Goal: Manage account settings

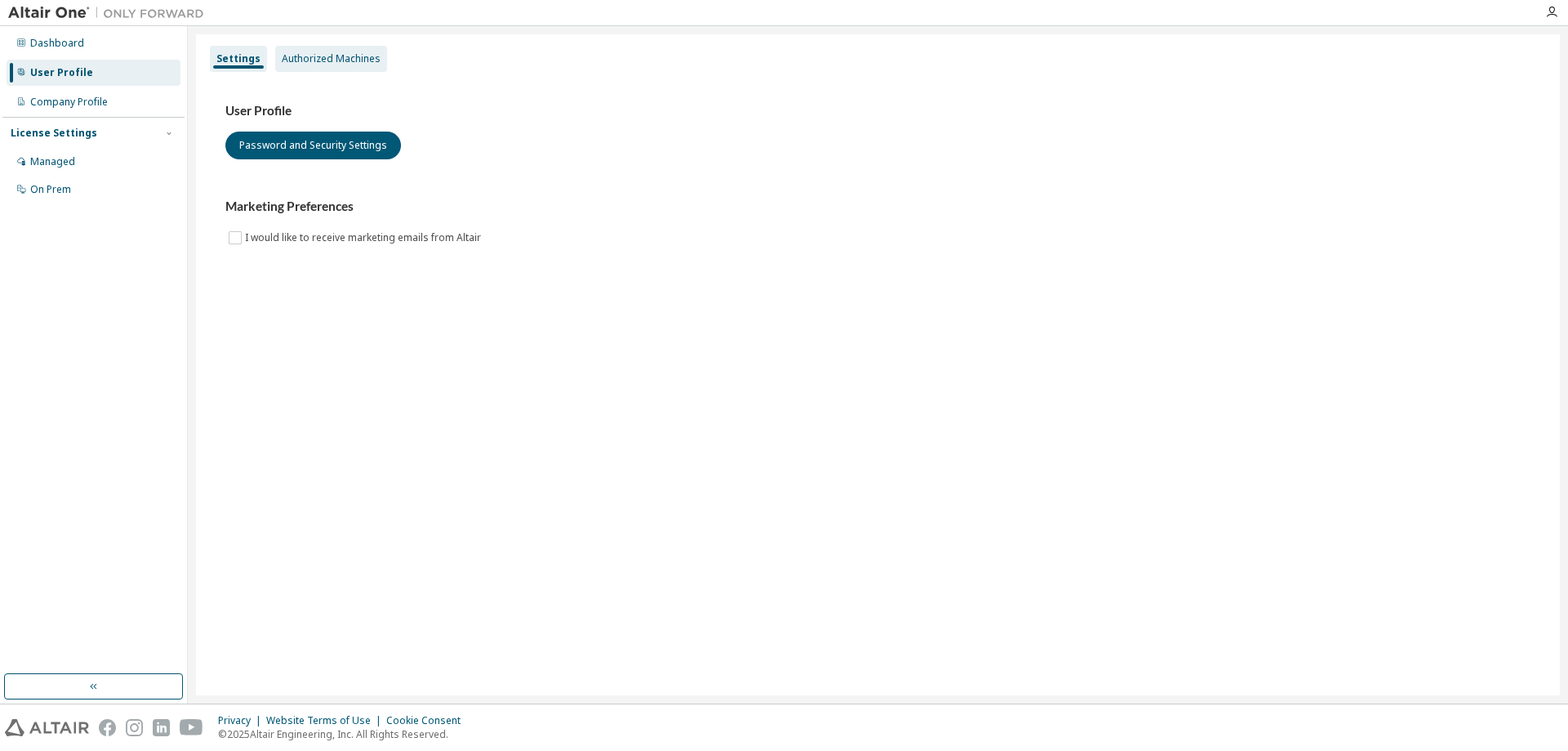
click at [323, 62] on div "Authorized Machines" at bounding box center [331, 58] width 99 height 13
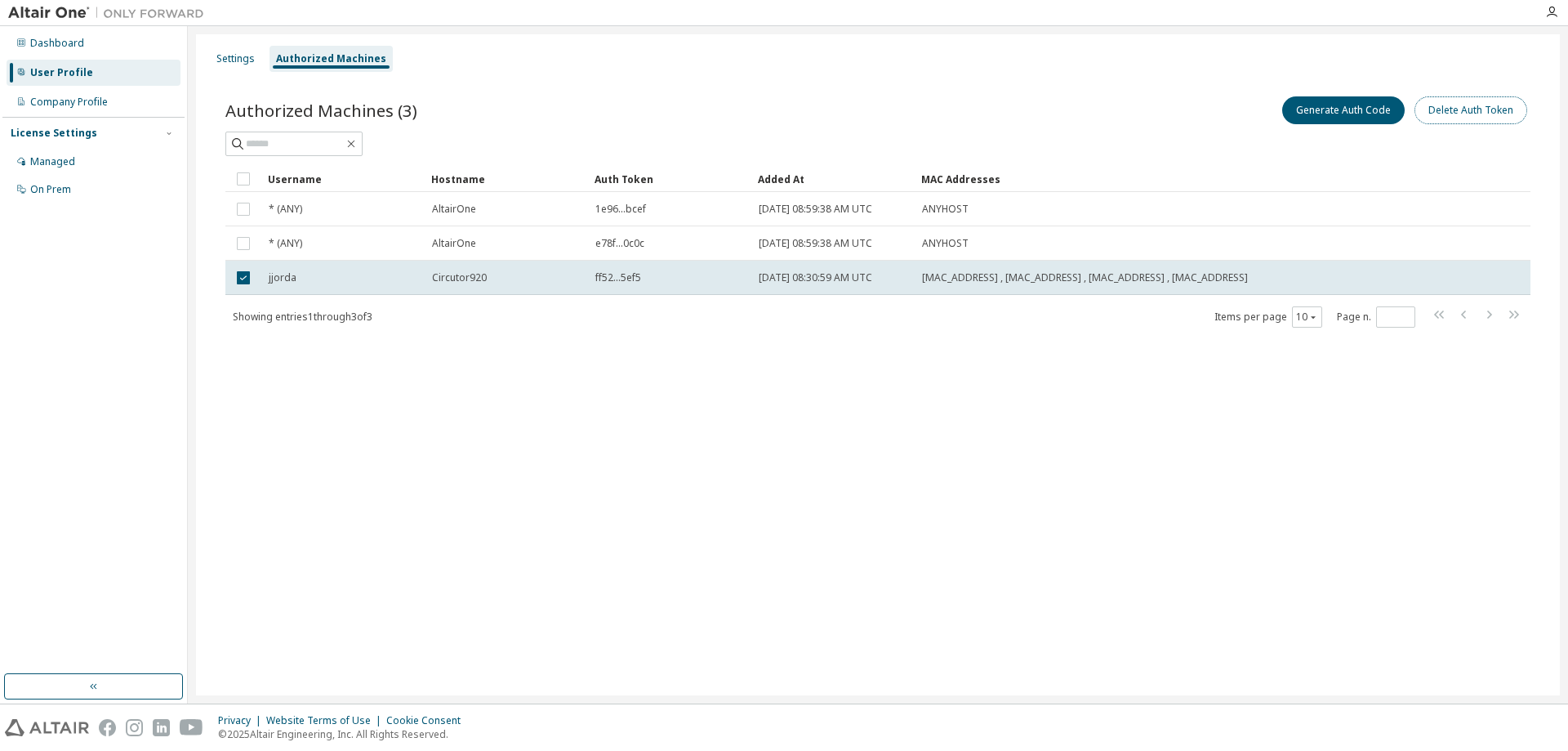
click at [1465, 103] on button "Delete Auth Token" at bounding box center [1471, 110] width 113 height 28
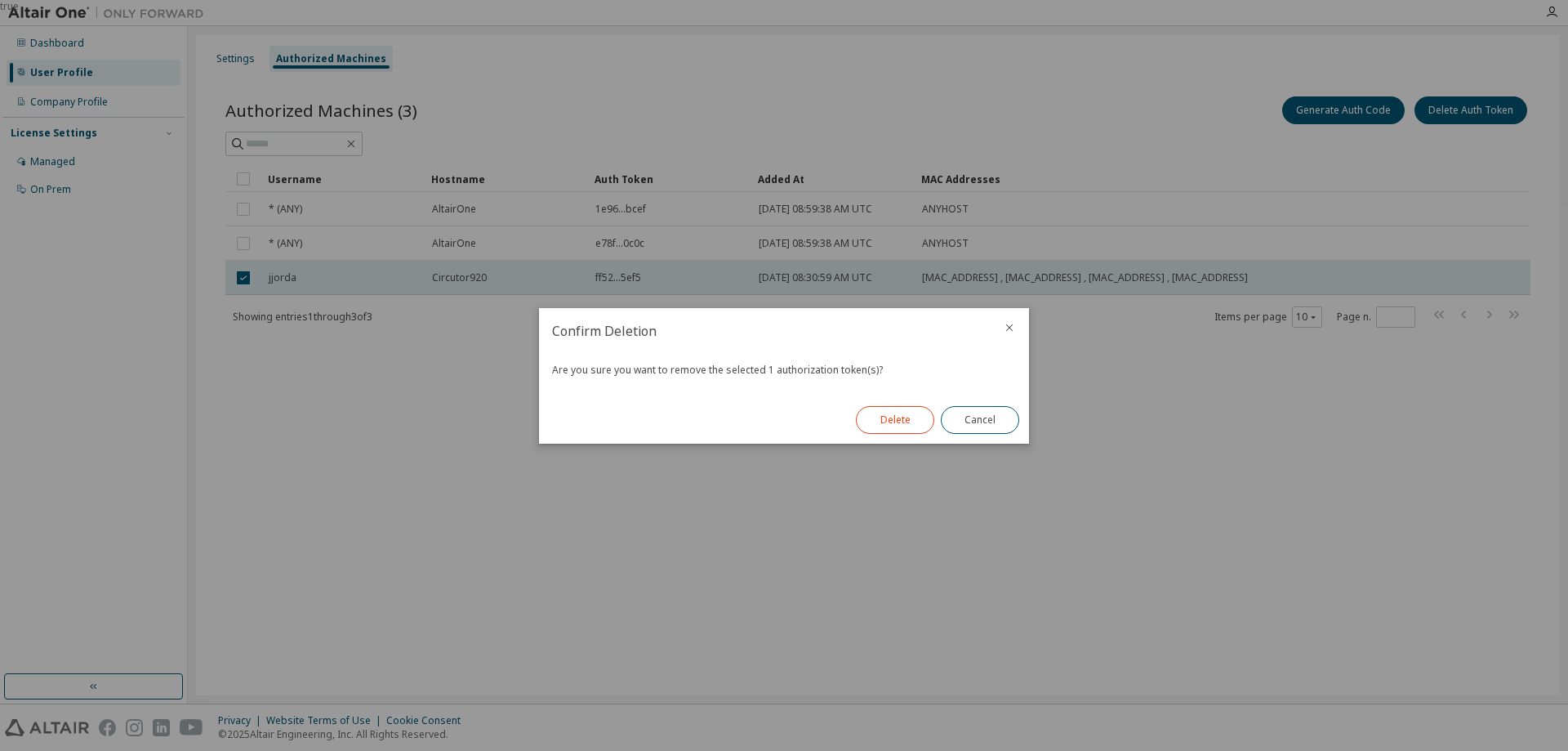
click at [879, 423] on button "Delete" at bounding box center [895, 420] width 78 height 28
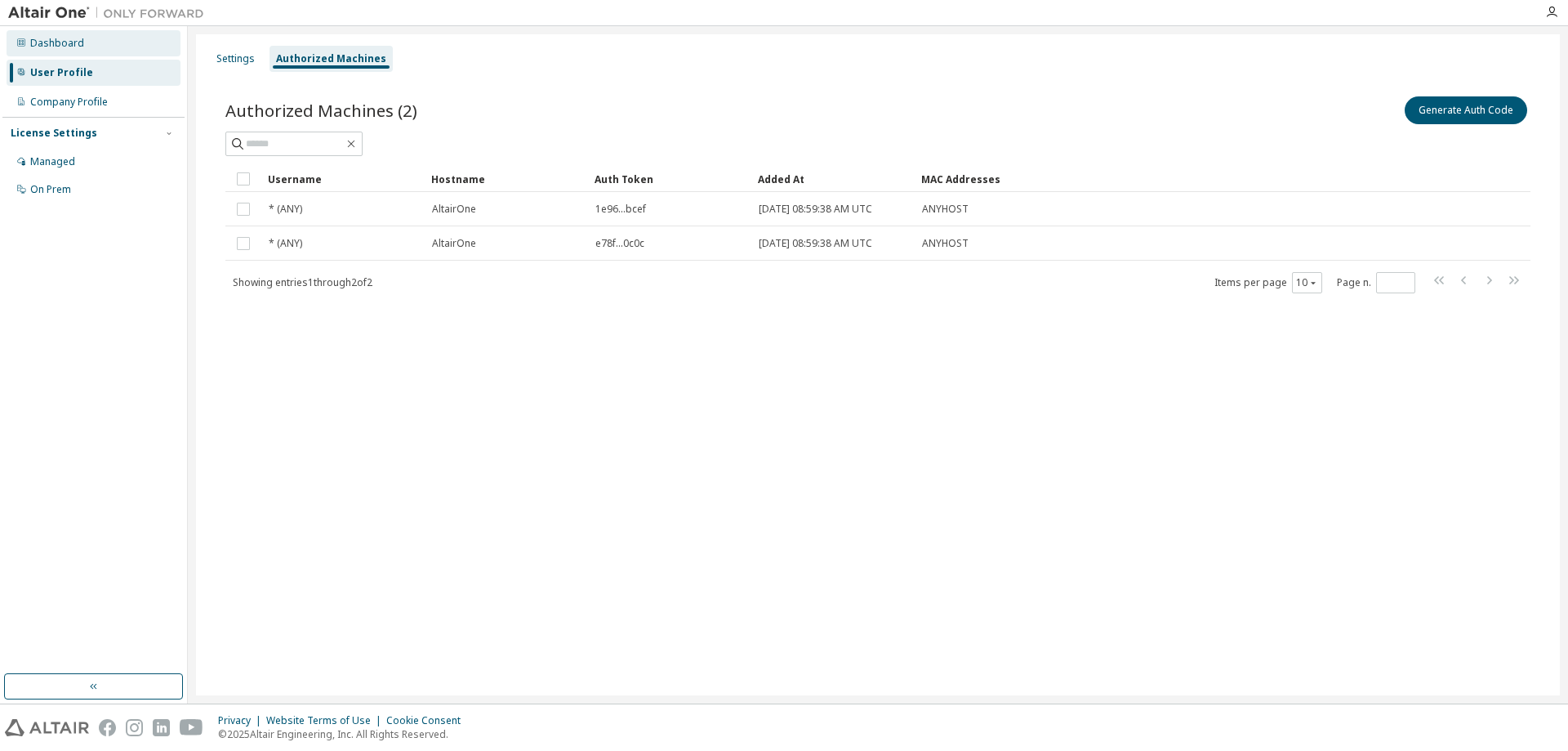
click at [68, 49] on div "Dashboard" at bounding box center [56, 43] width 54 height 13
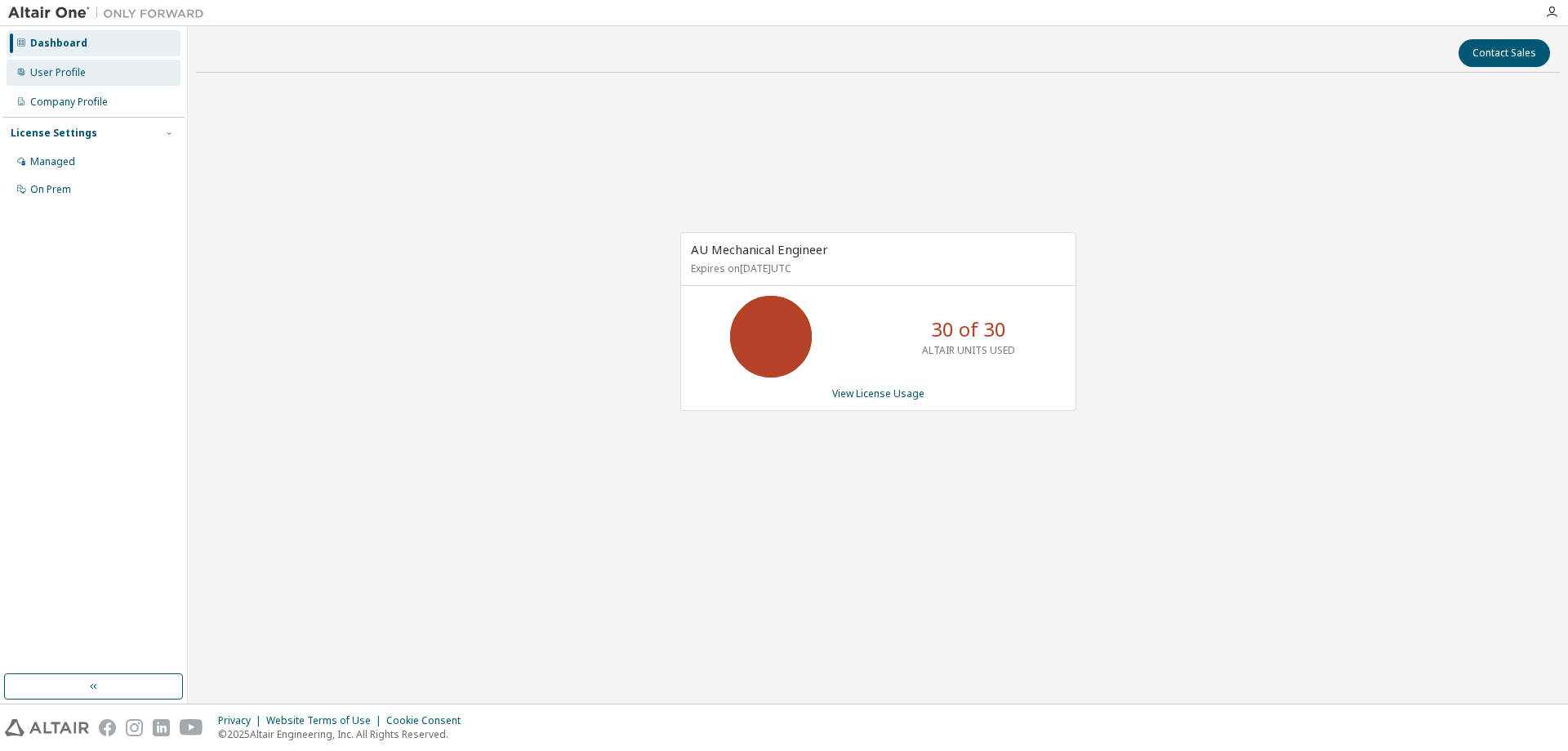
click at [44, 70] on div "User Profile" at bounding box center [57, 72] width 56 height 13
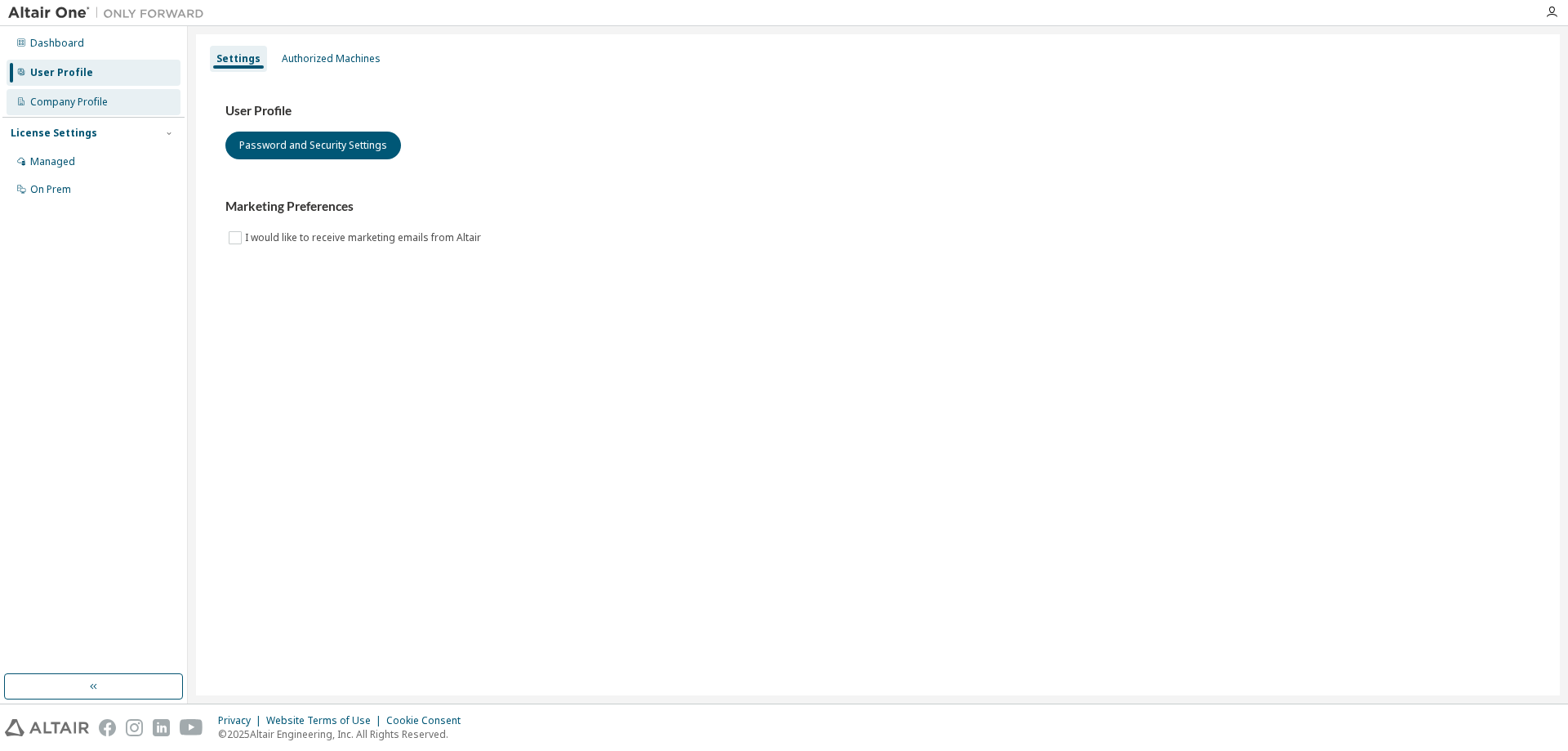
click at [50, 99] on div "Company Profile" at bounding box center [69, 101] width 78 height 13
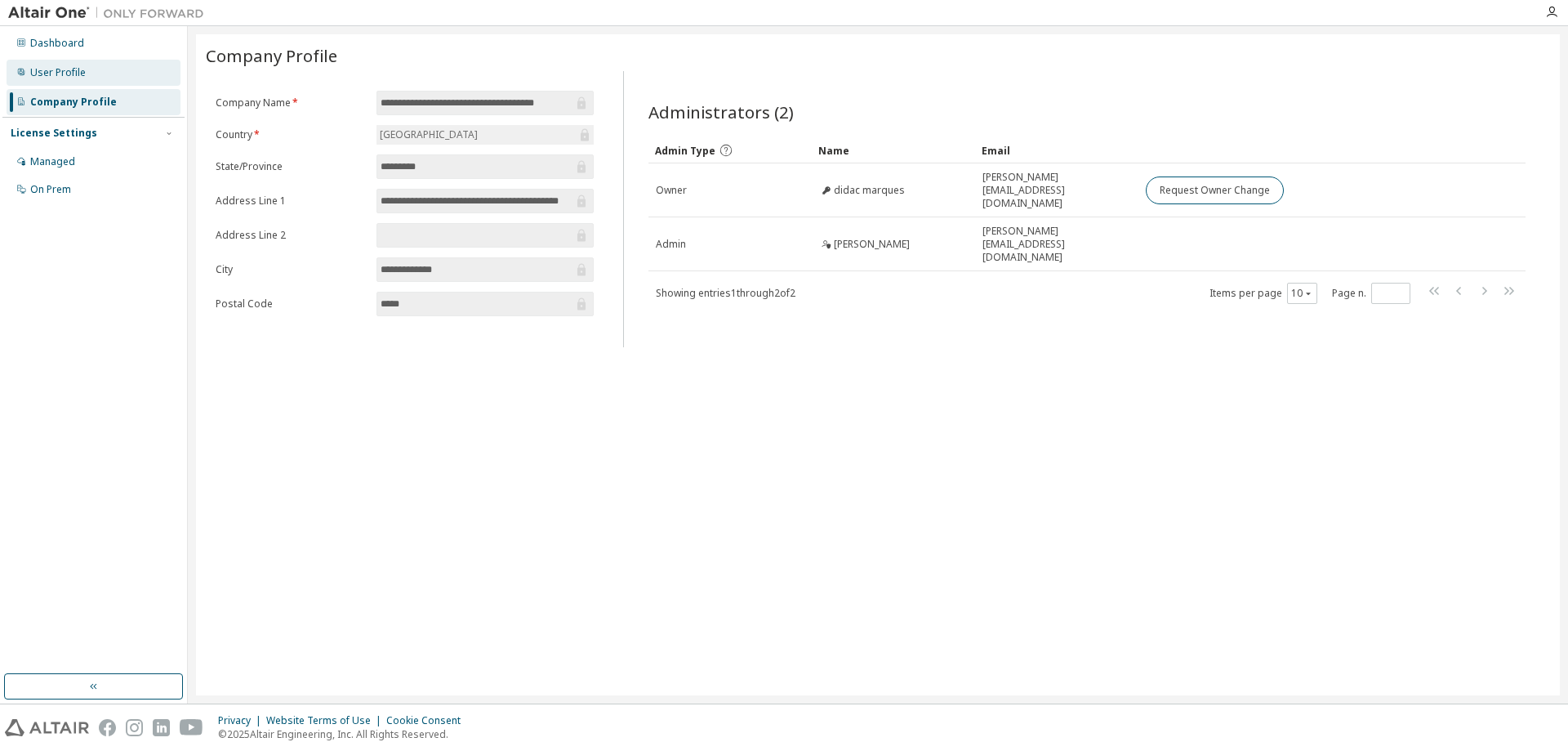
click at [62, 72] on div "User Profile" at bounding box center [57, 72] width 56 height 13
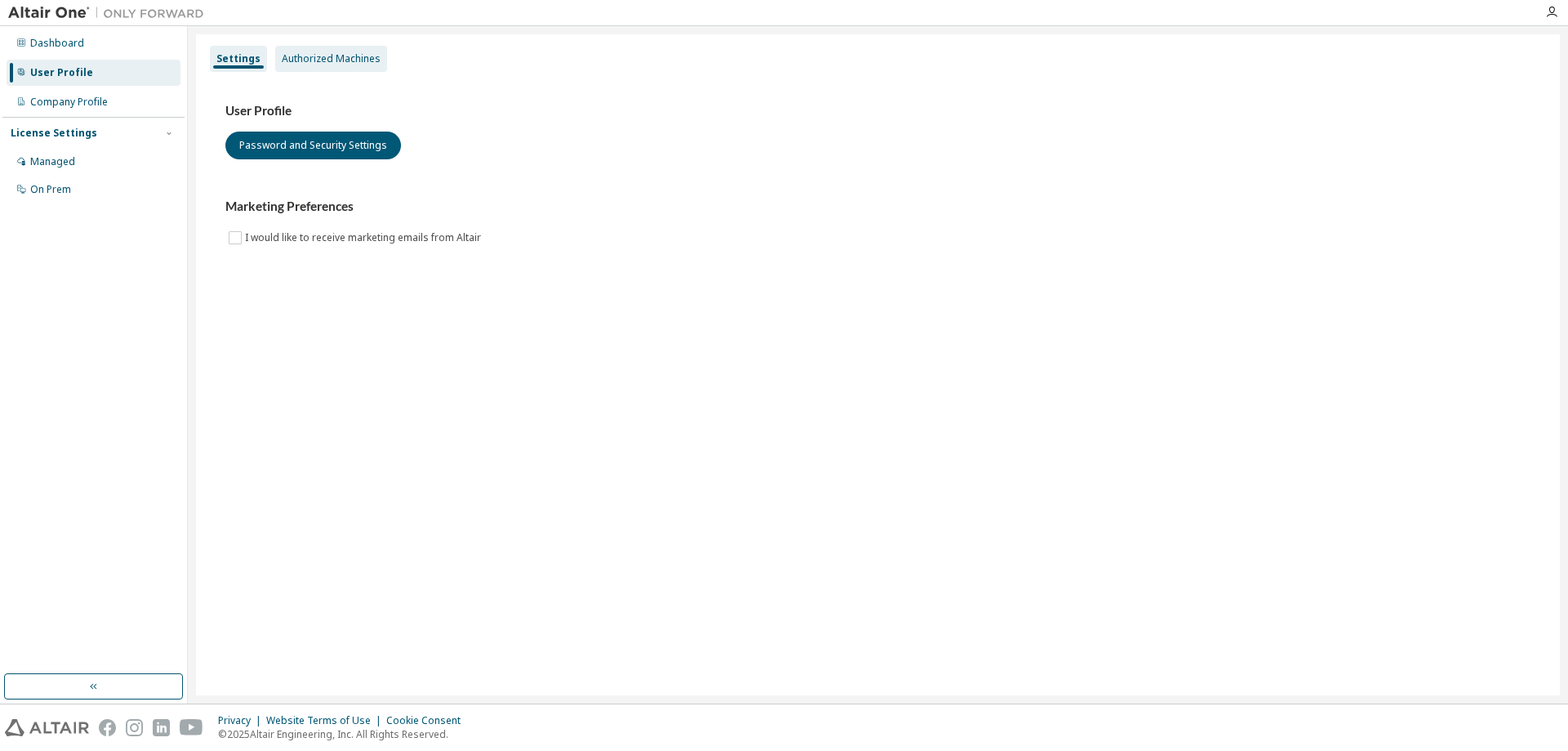
click at [331, 65] on div "Authorized Machines" at bounding box center [331, 59] width 112 height 26
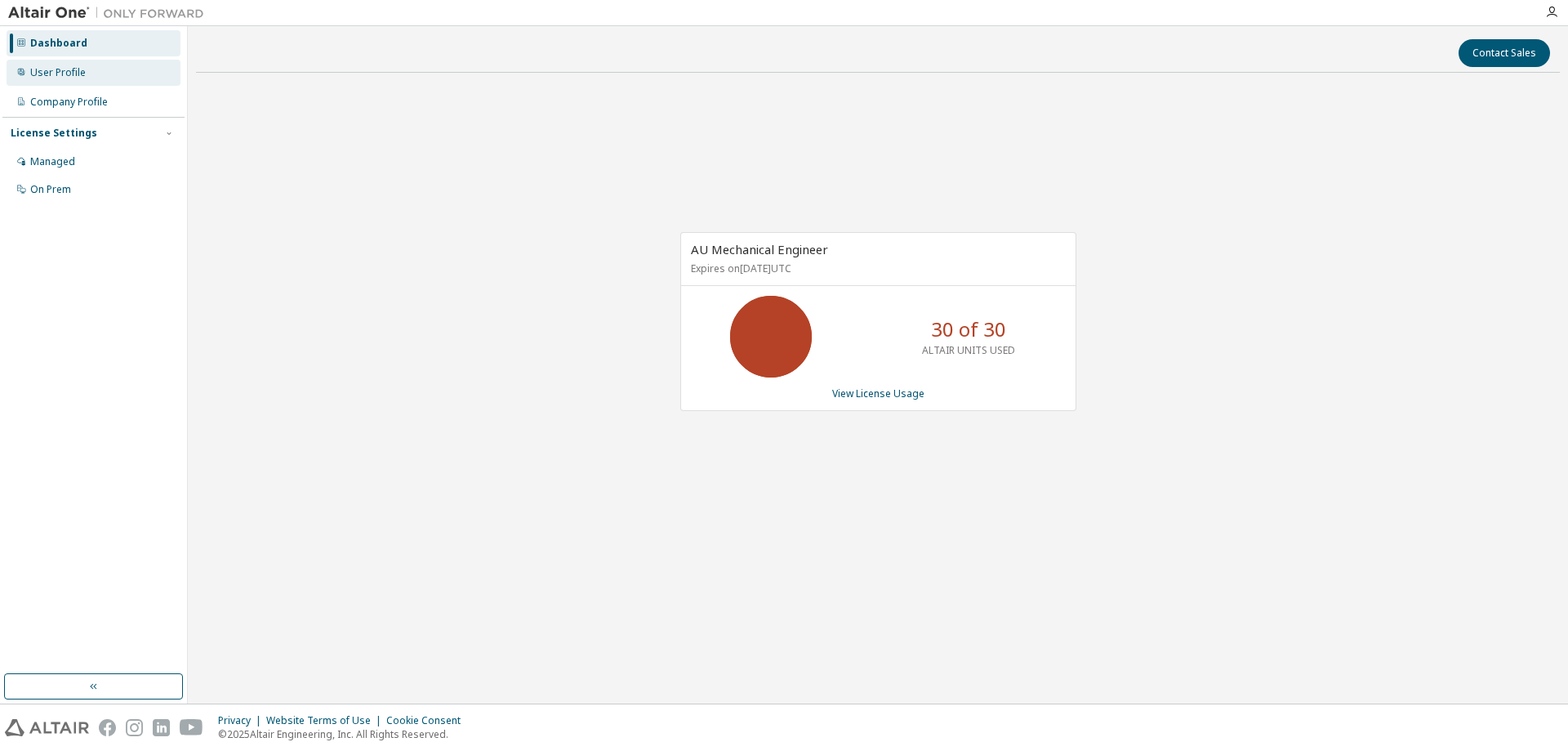
click at [83, 77] on div "User Profile" at bounding box center [57, 72] width 56 height 13
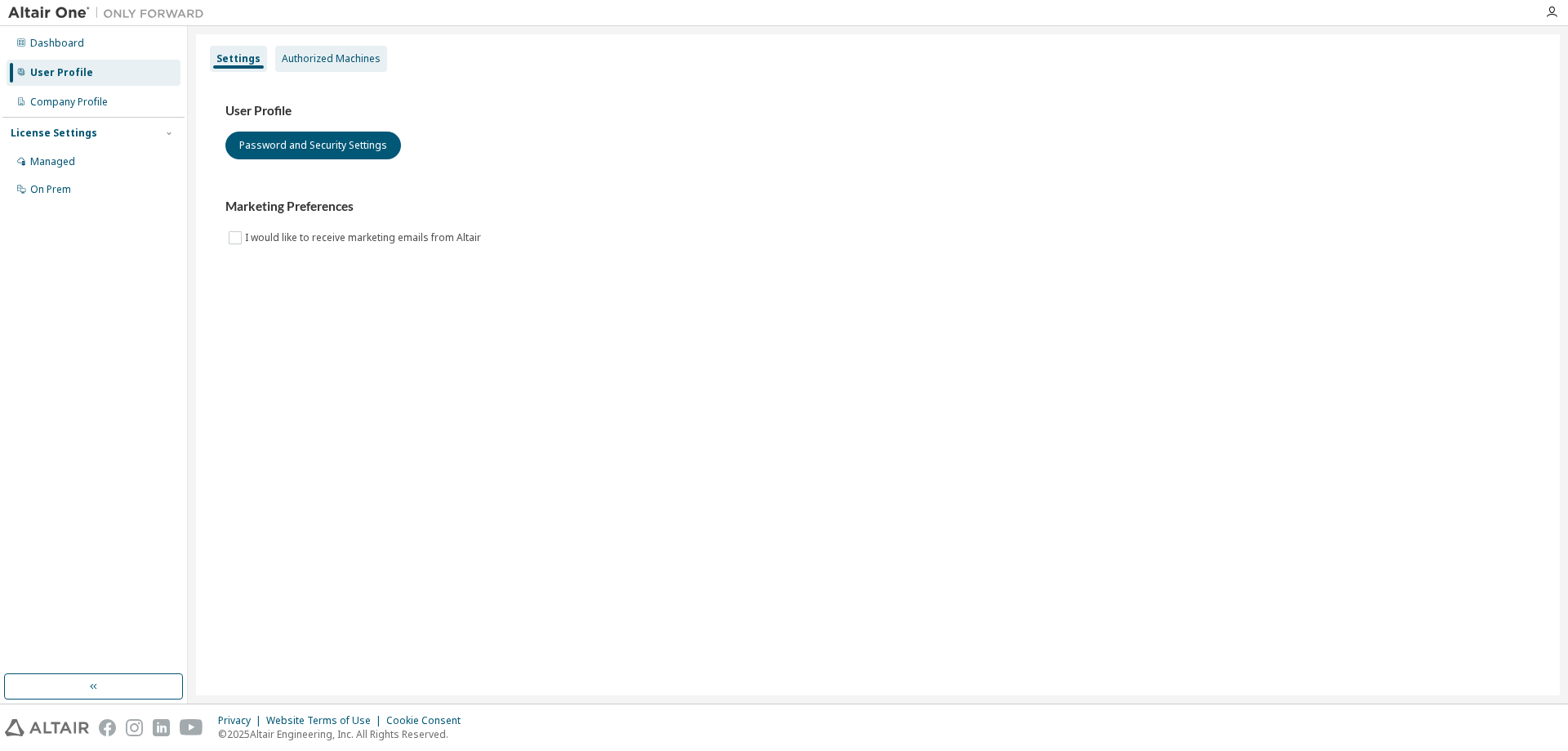
click at [332, 67] on div "Authorized Machines" at bounding box center [331, 59] width 112 height 26
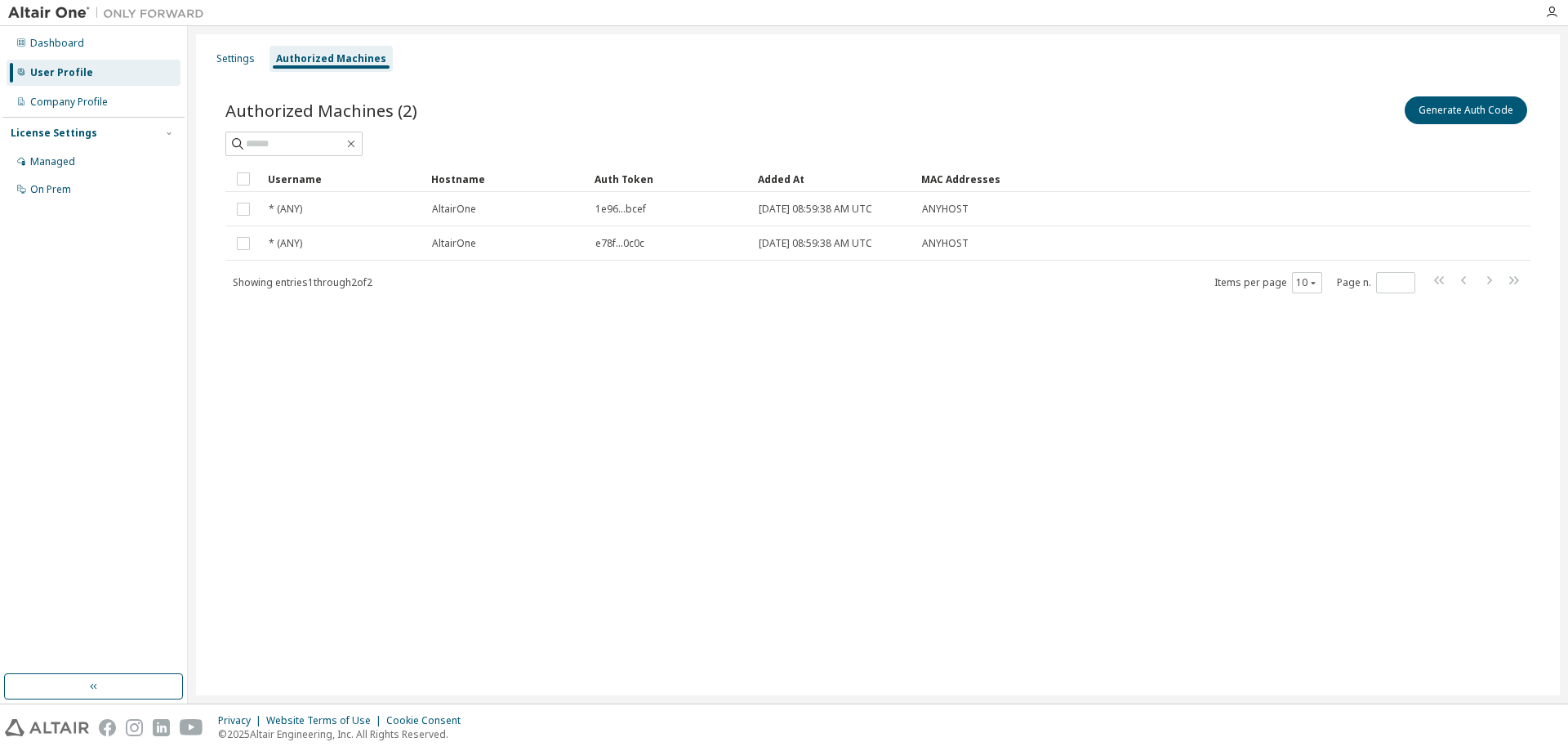
drag, startPoint x: 598, startPoint y: 418, endPoint x: 531, endPoint y: 182, distance: 245.3
click at [598, 418] on div "Settings Authorized Machines Authorized Machines (2) Generate Auth Code Clear L…" at bounding box center [878, 365] width 1364 height 661
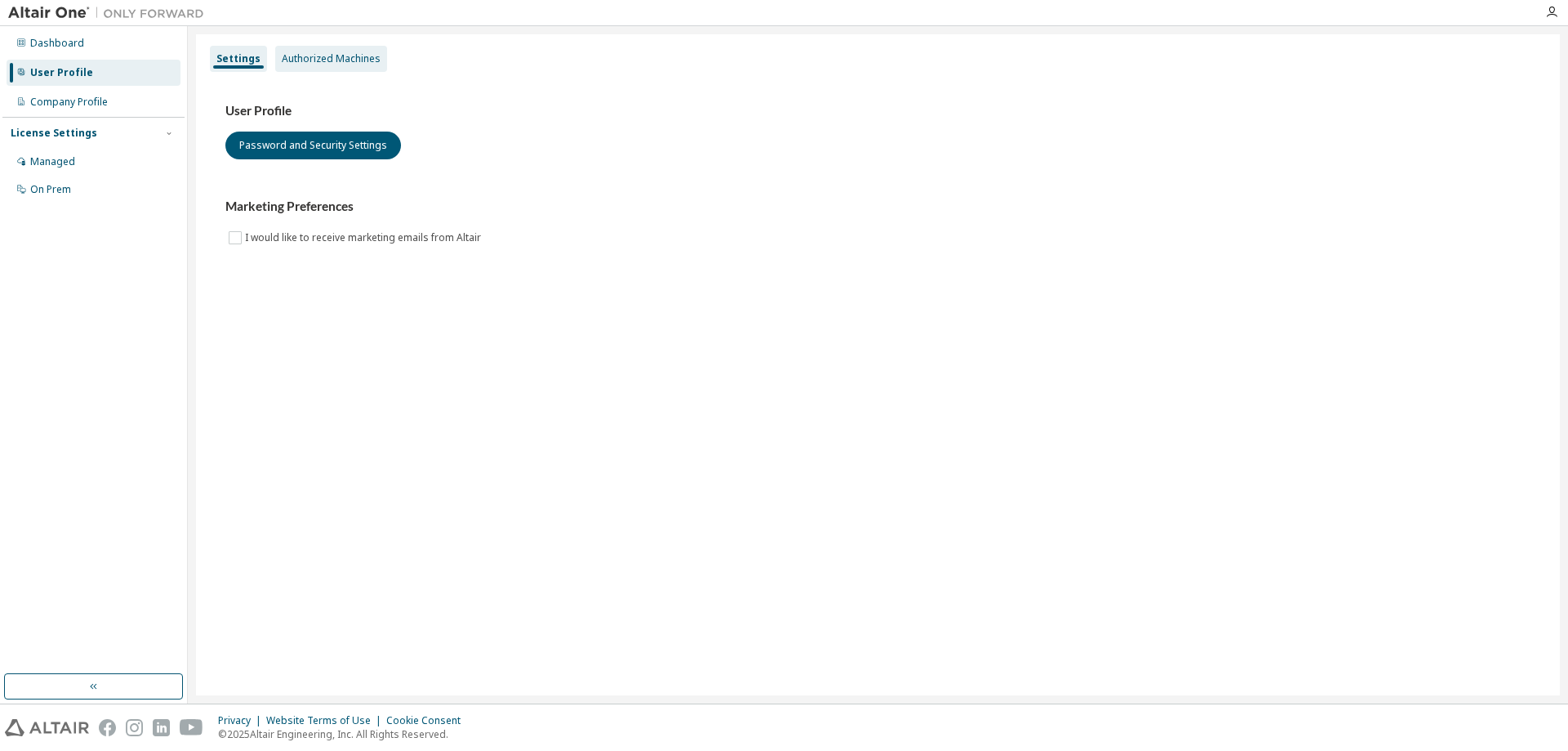
click at [323, 60] on div "Authorized Machines" at bounding box center [331, 58] width 99 height 13
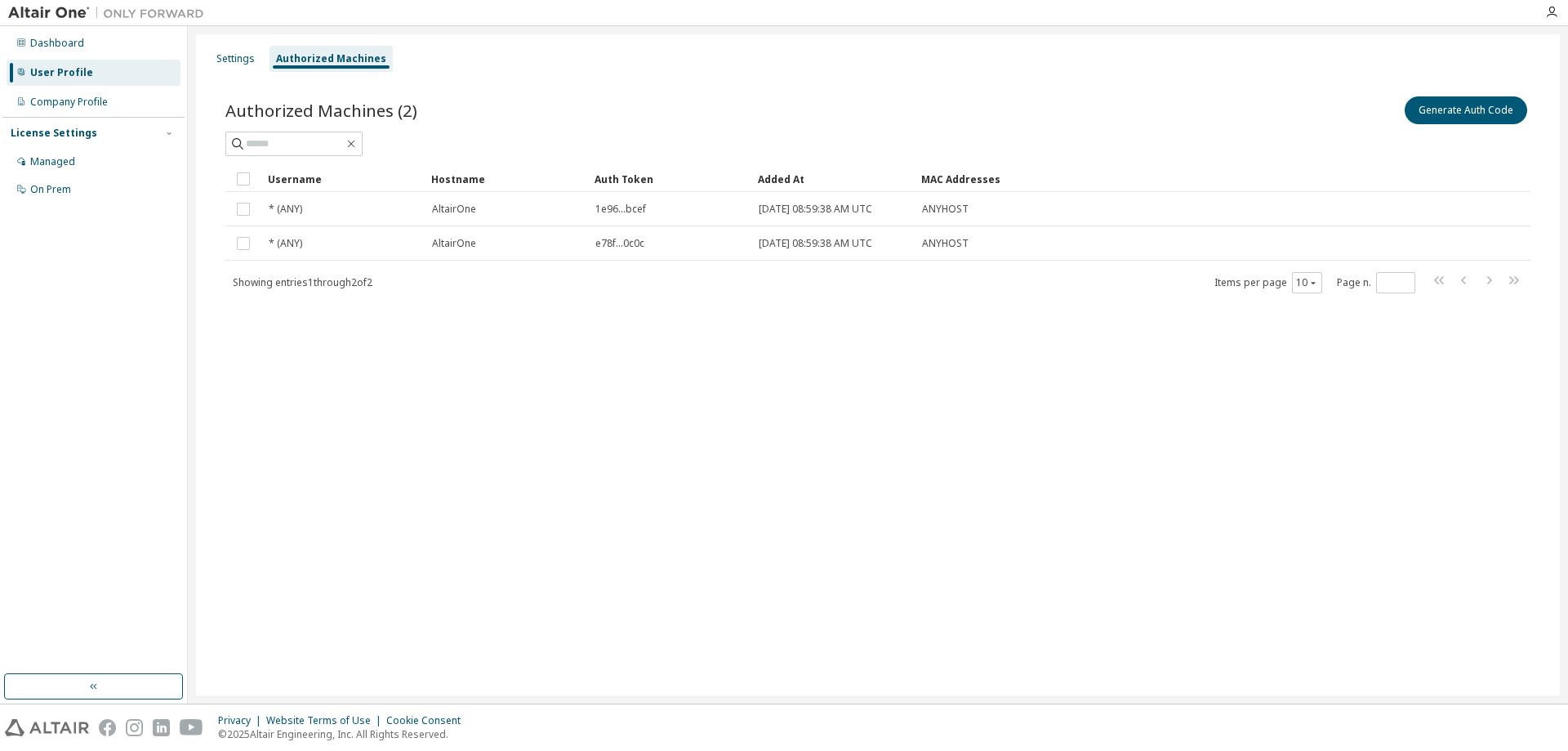
click at [1555, 4] on div at bounding box center [1551, 12] width 33 height 25
click at [1555, 8] on icon "button" at bounding box center [1551, 11] width 13 height 13
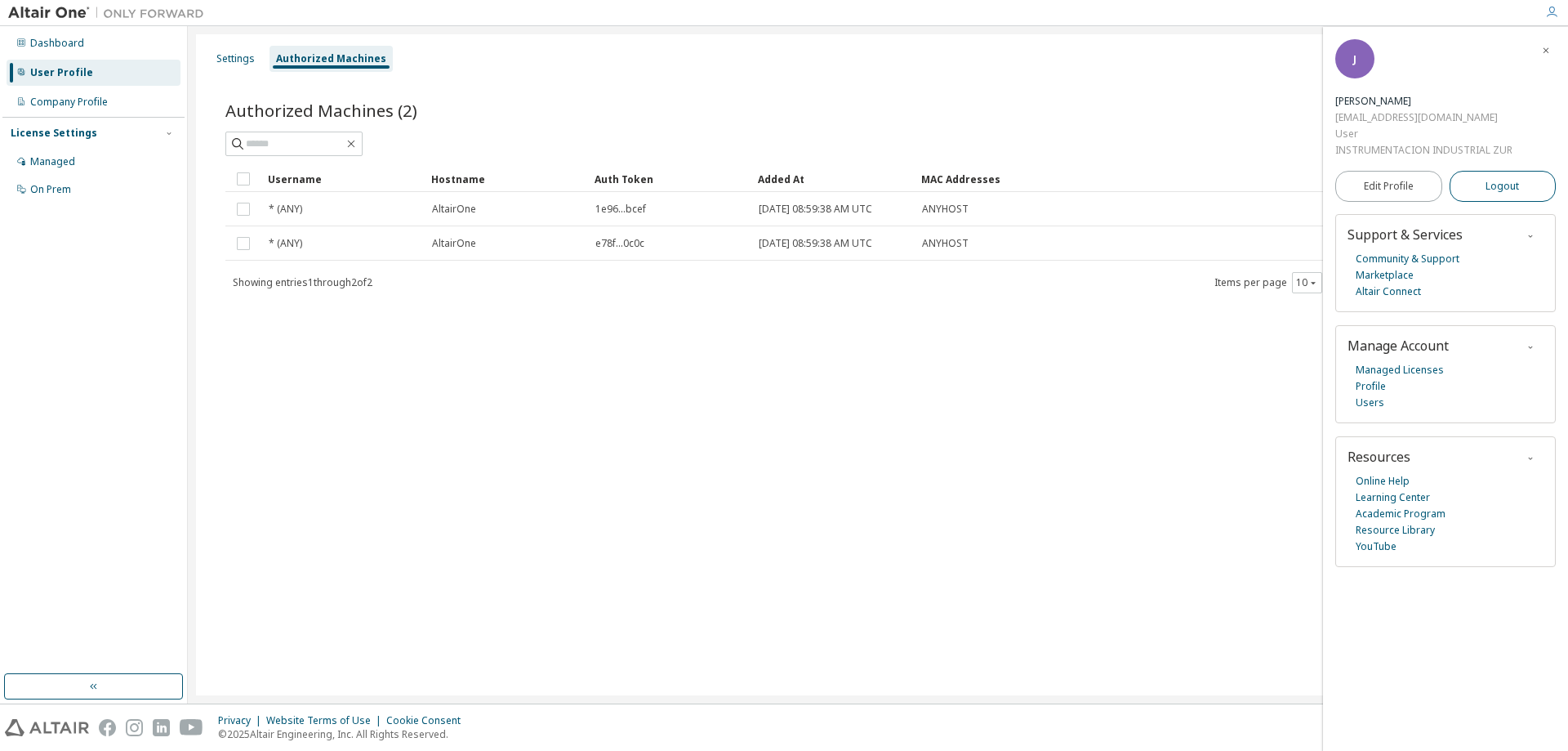
click at [1516, 188] on span "Logout" at bounding box center [1503, 186] width 33 height 17
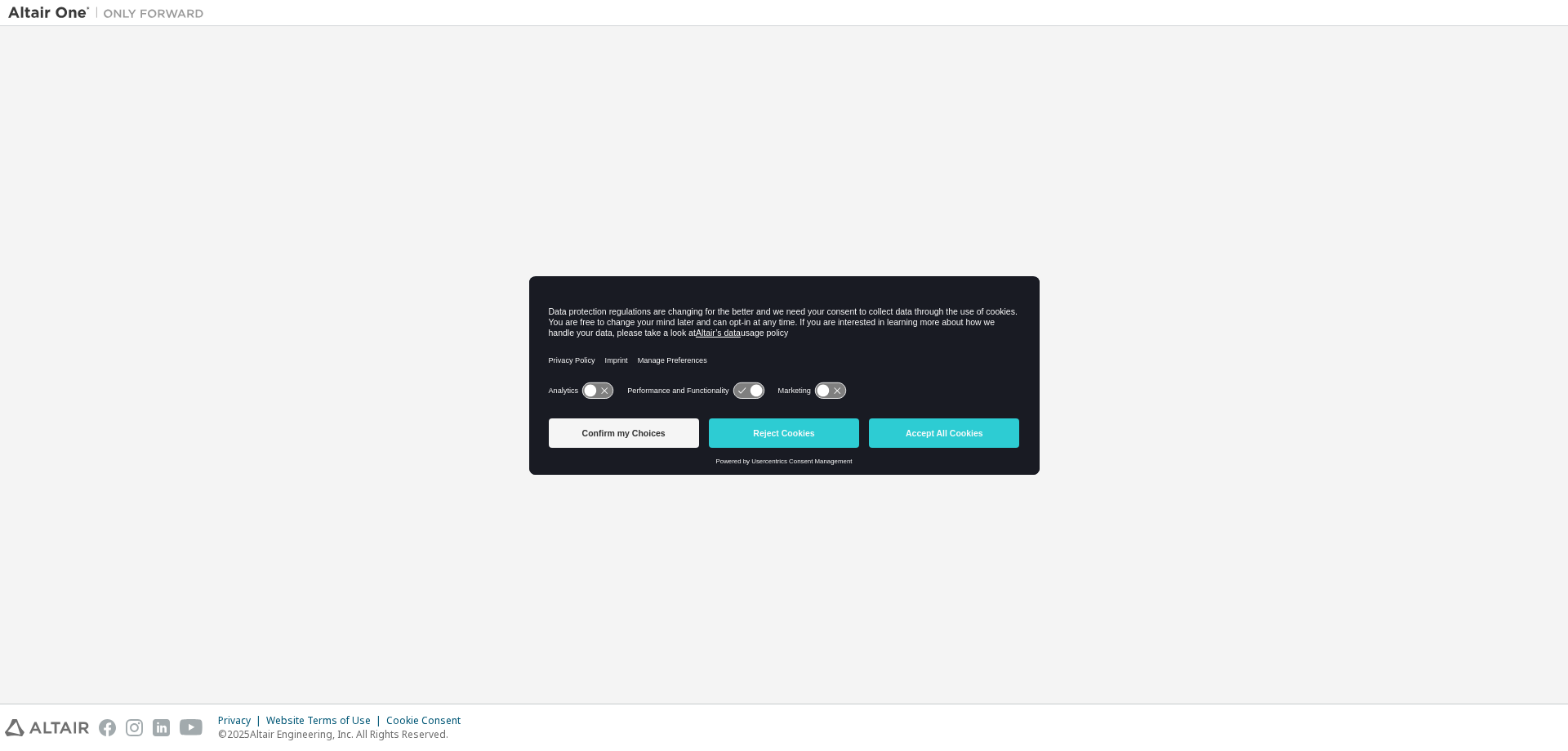
click at [908, 429] on button "Accept All Cookies" at bounding box center [944, 432] width 151 height 29
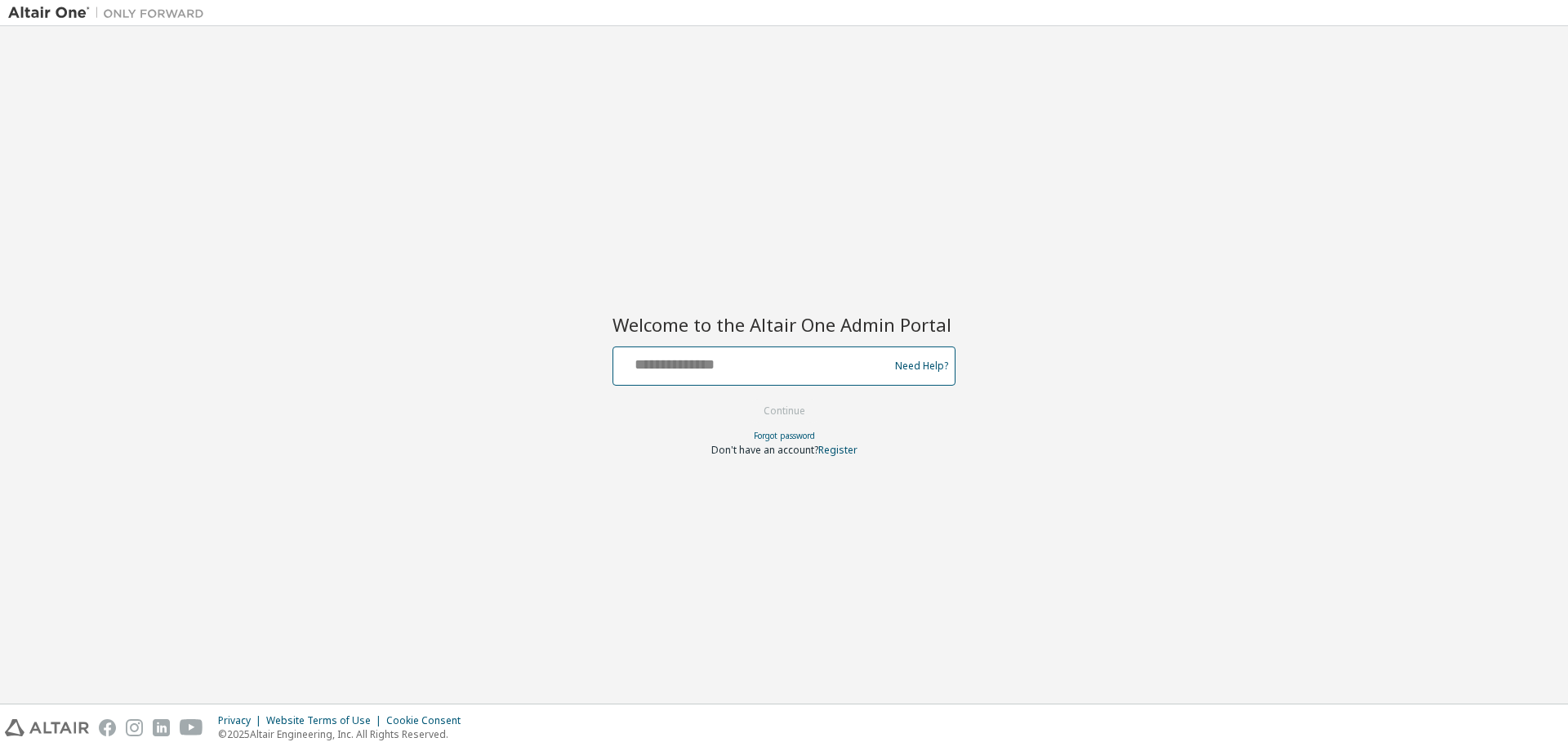
click at [777, 362] on input "text" at bounding box center [753, 362] width 267 height 24
type input "**********"
drag, startPoint x: 796, startPoint y: 410, endPoint x: 755, endPoint y: 425, distance: 43.7
click at [797, 410] on button "Continue" at bounding box center [784, 411] width 76 height 25
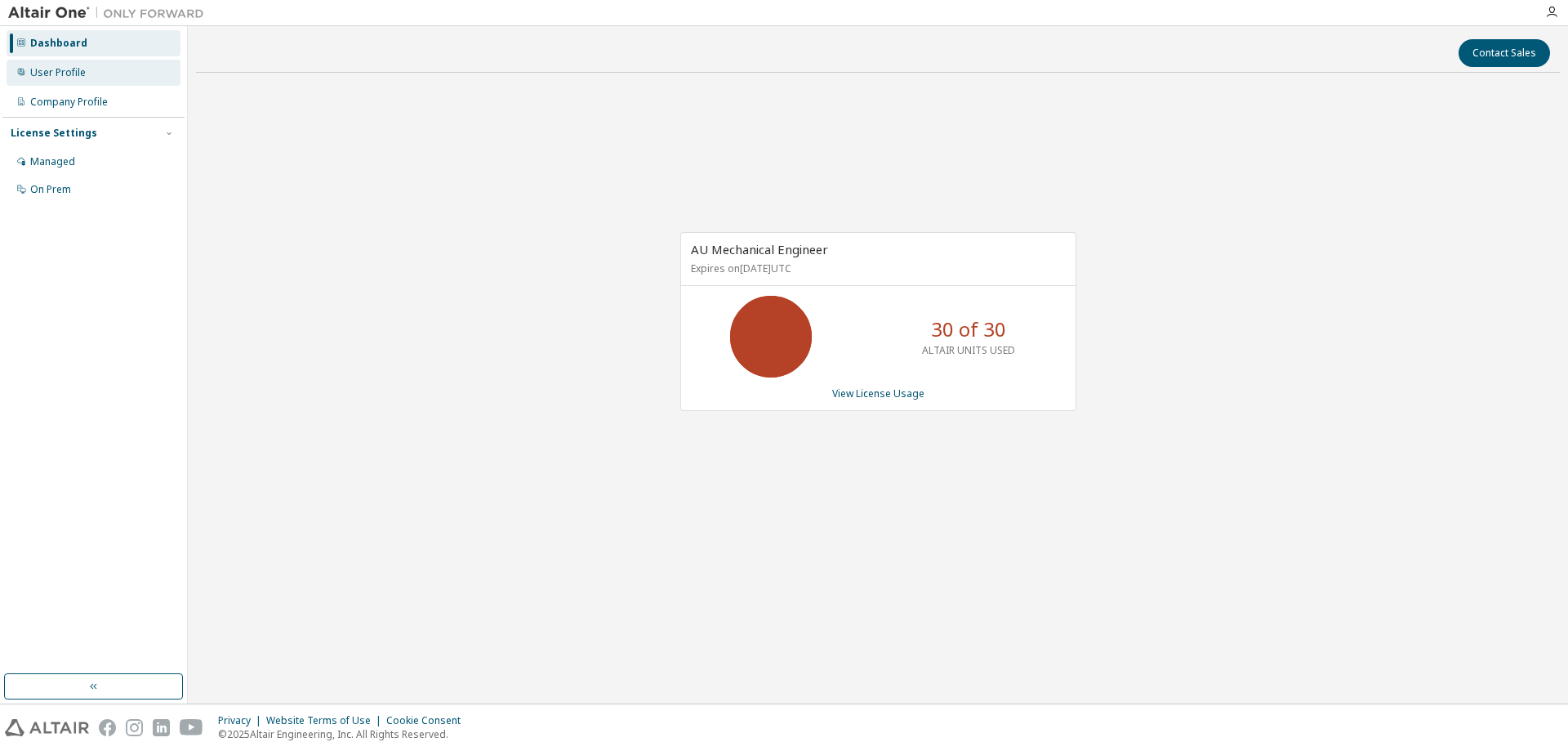
click at [62, 73] on div "User Profile" at bounding box center [57, 72] width 56 height 13
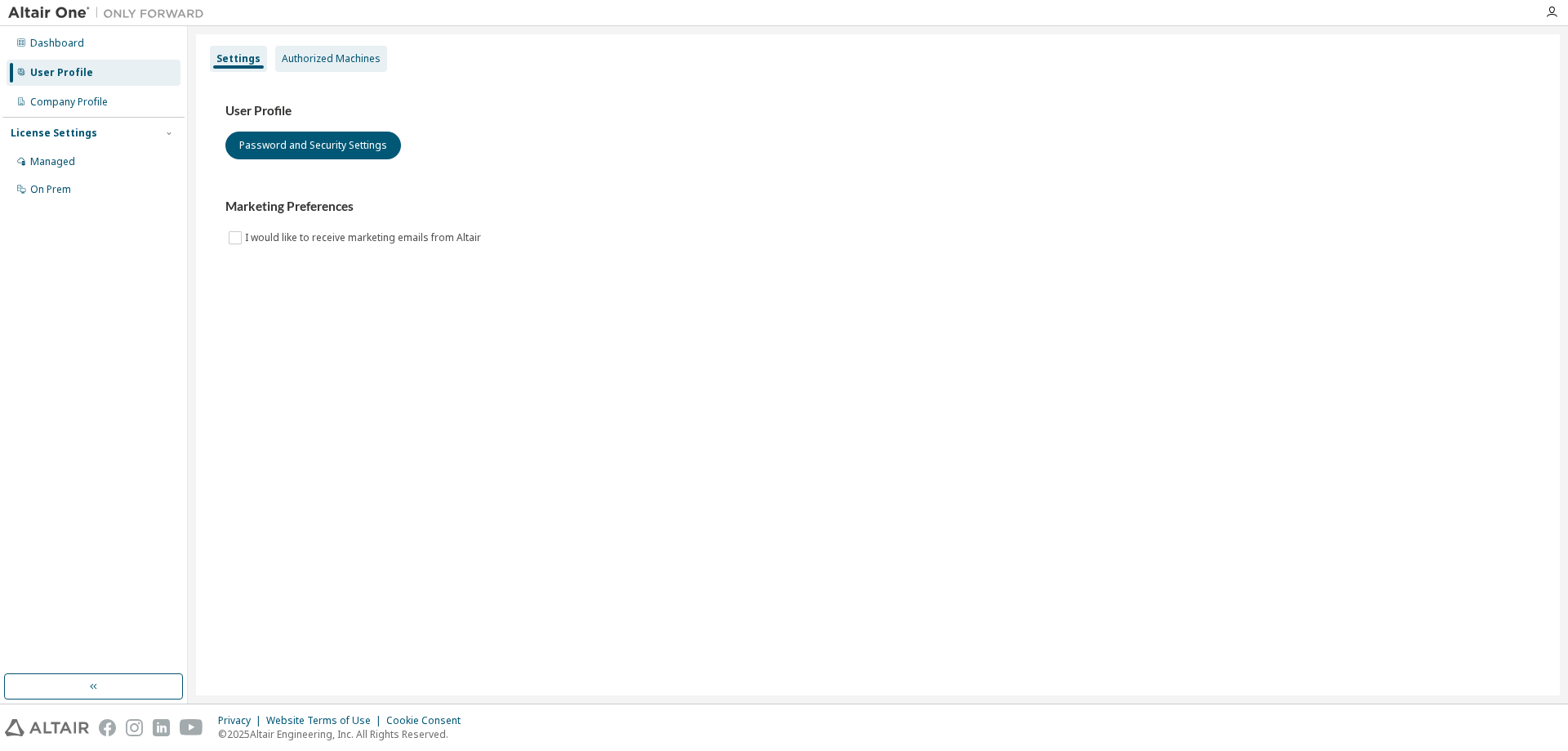
click at [338, 62] on div "Authorized Machines" at bounding box center [331, 58] width 99 height 13
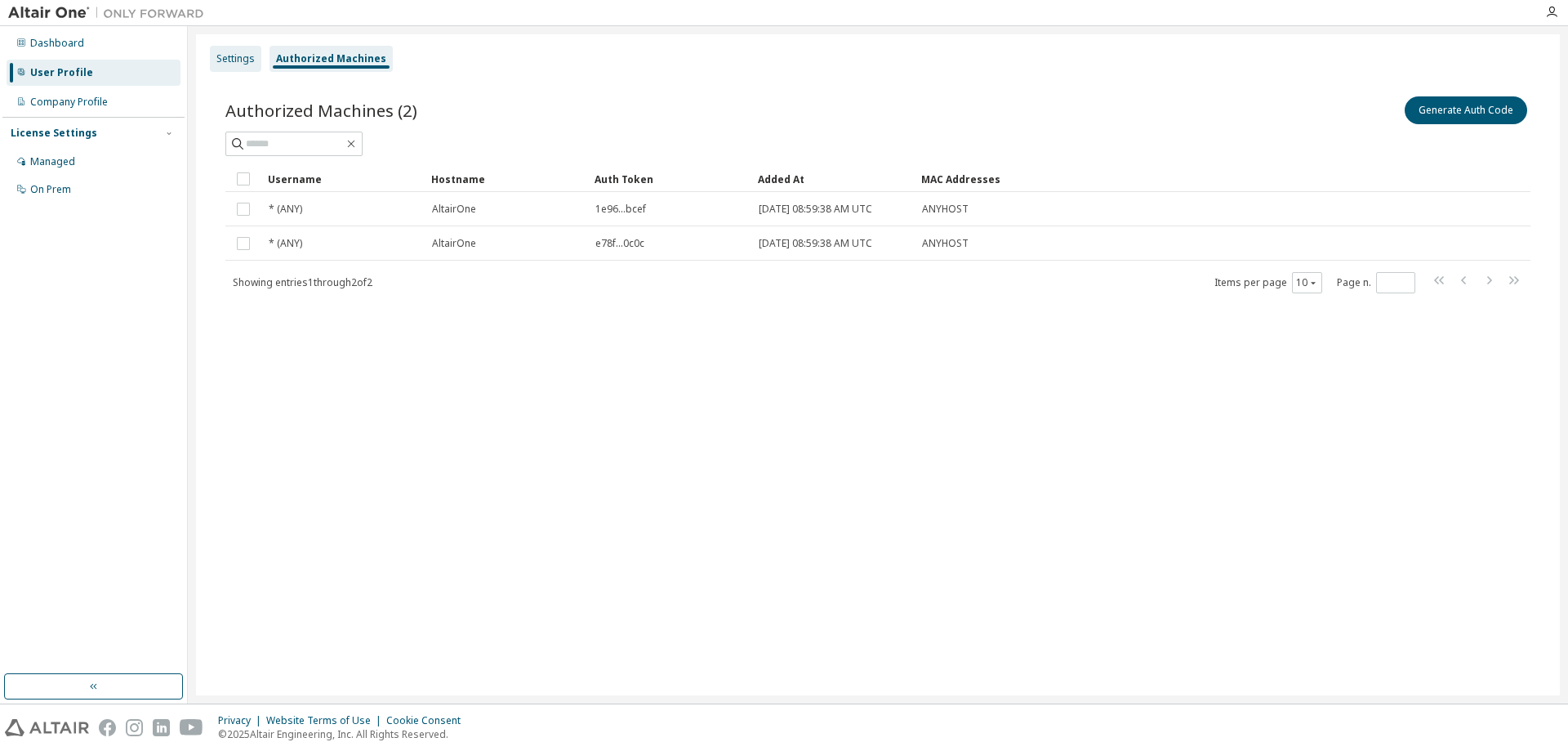
click at [234, 67] on div "Settings" at bounding box center [235, 59] width 51 height 26
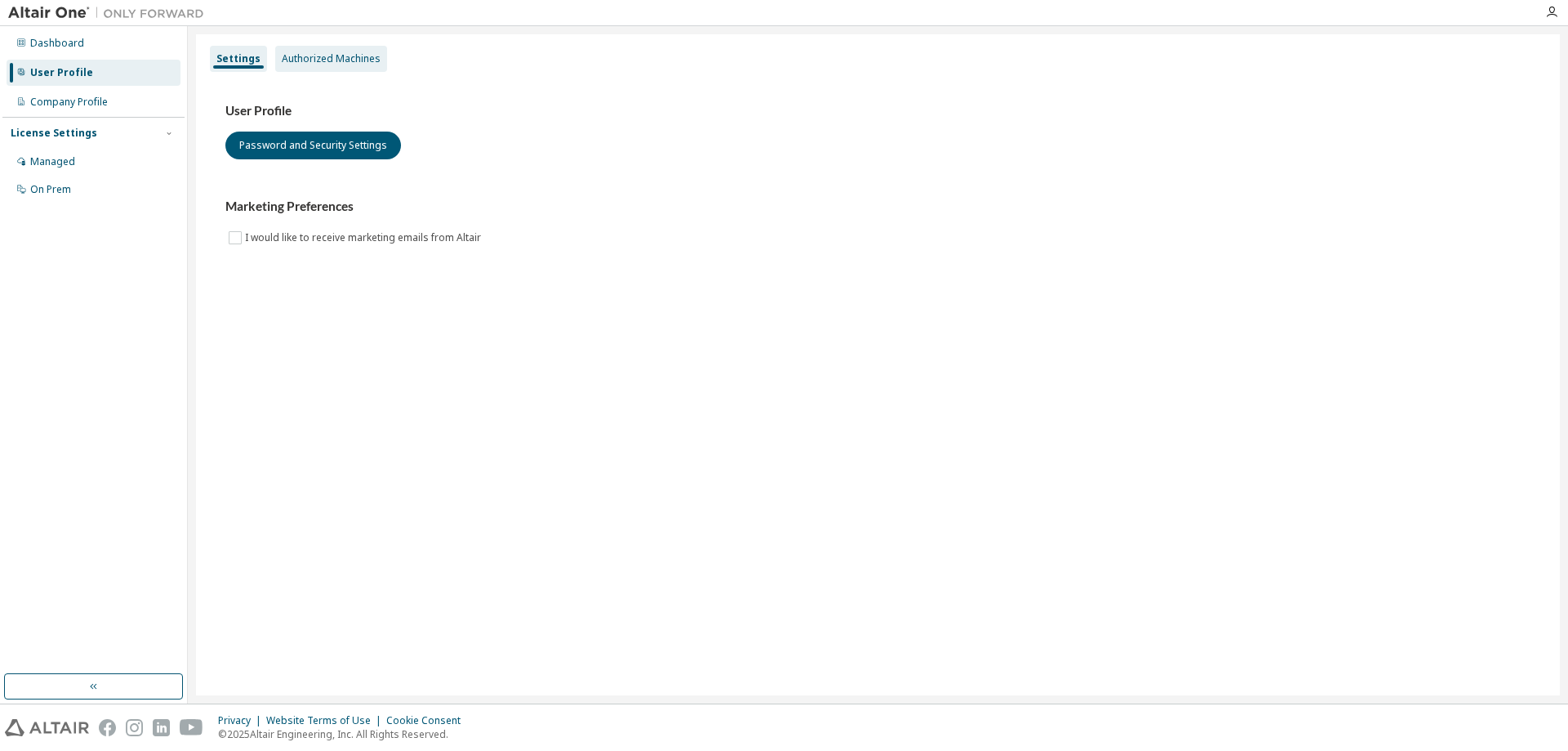
click at [320, 47] on div "Authorized Machines" at bounding box center [331, 59] width 112 height 26
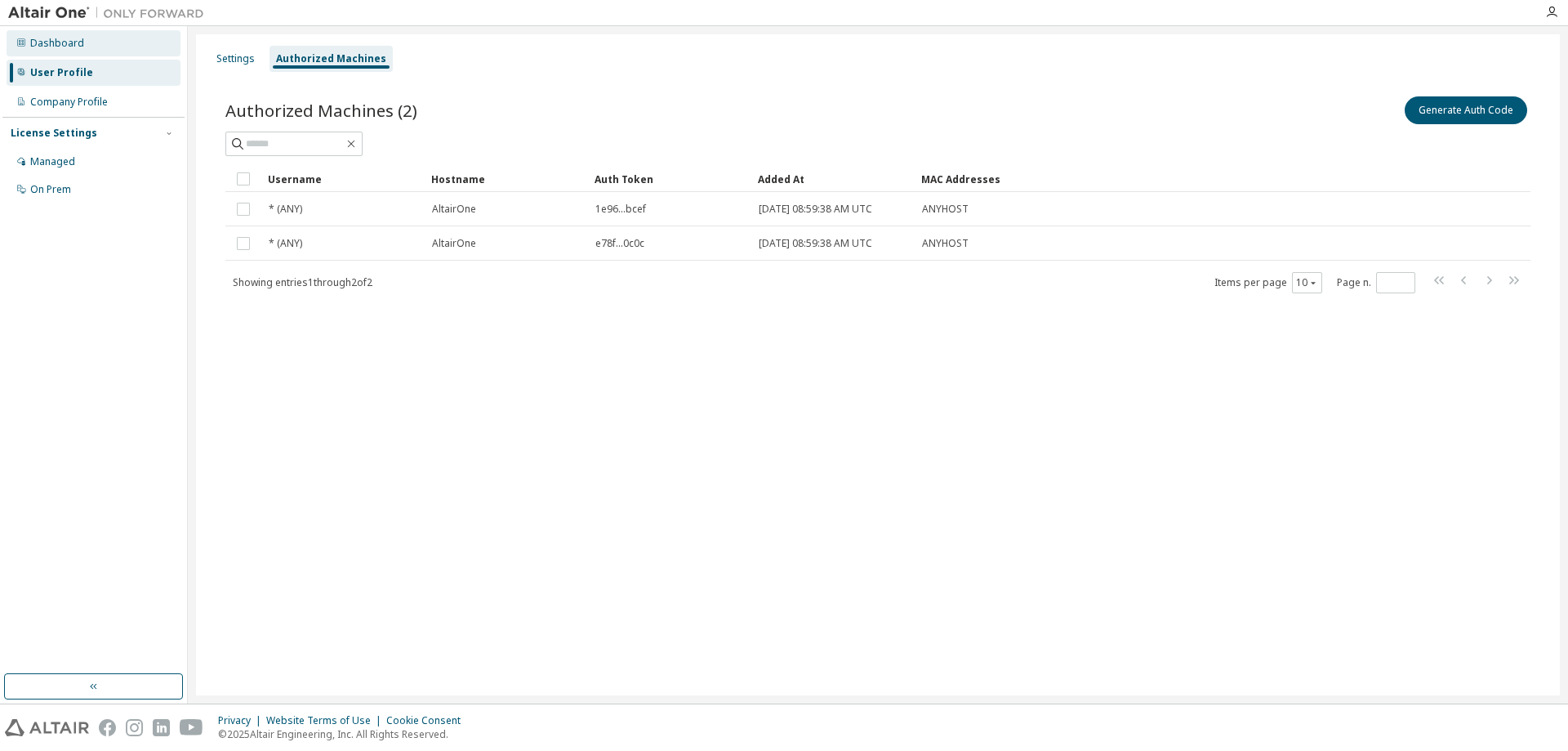
click at [48, 44] on div "Dashboard" at bounding box center [56, 43] width 54 height 13
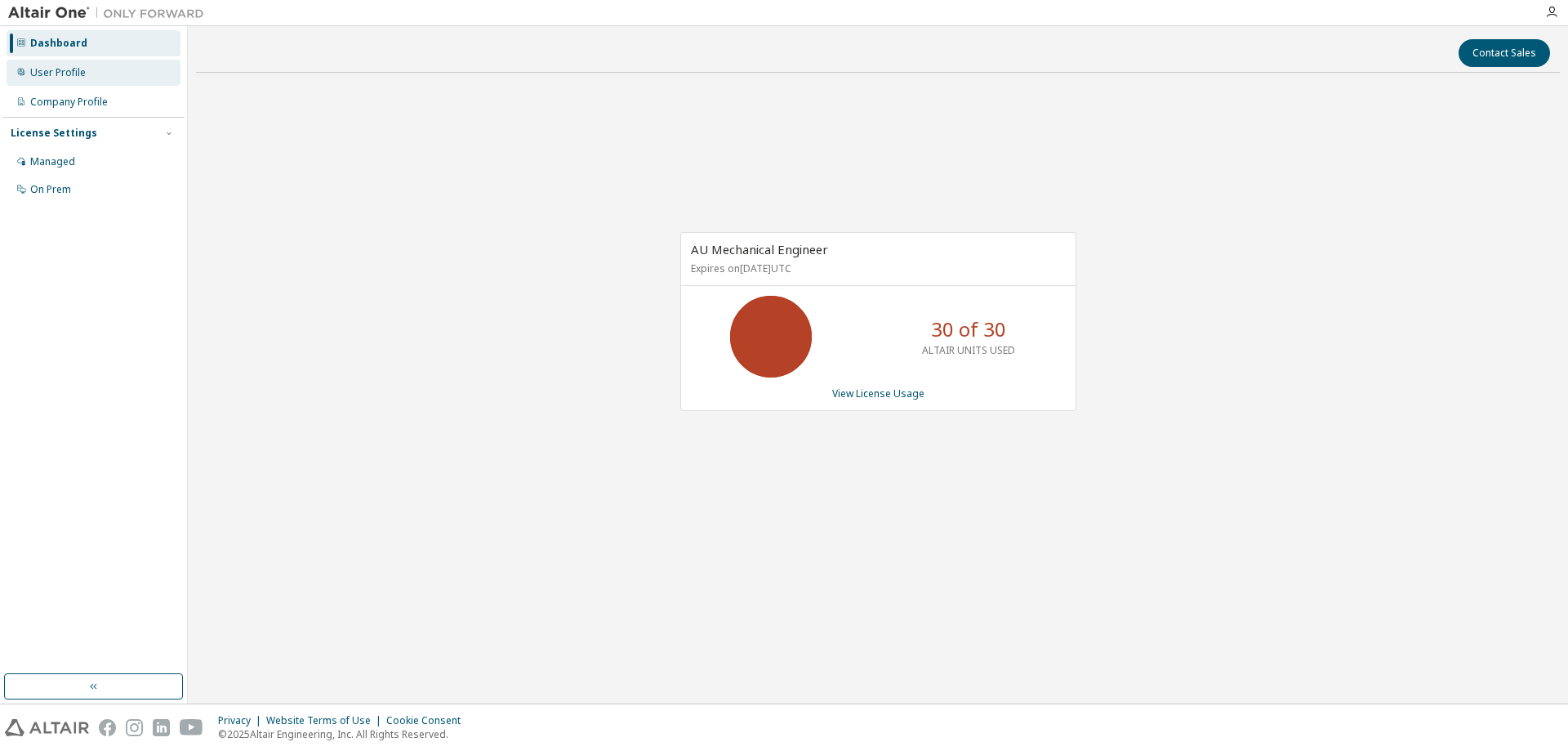
click at [54, 71] on div "User Profile" at bounding box center [57, 72] width 56 height 13
